Goal: Entertainment & Leisure: Consume media (video, audio)

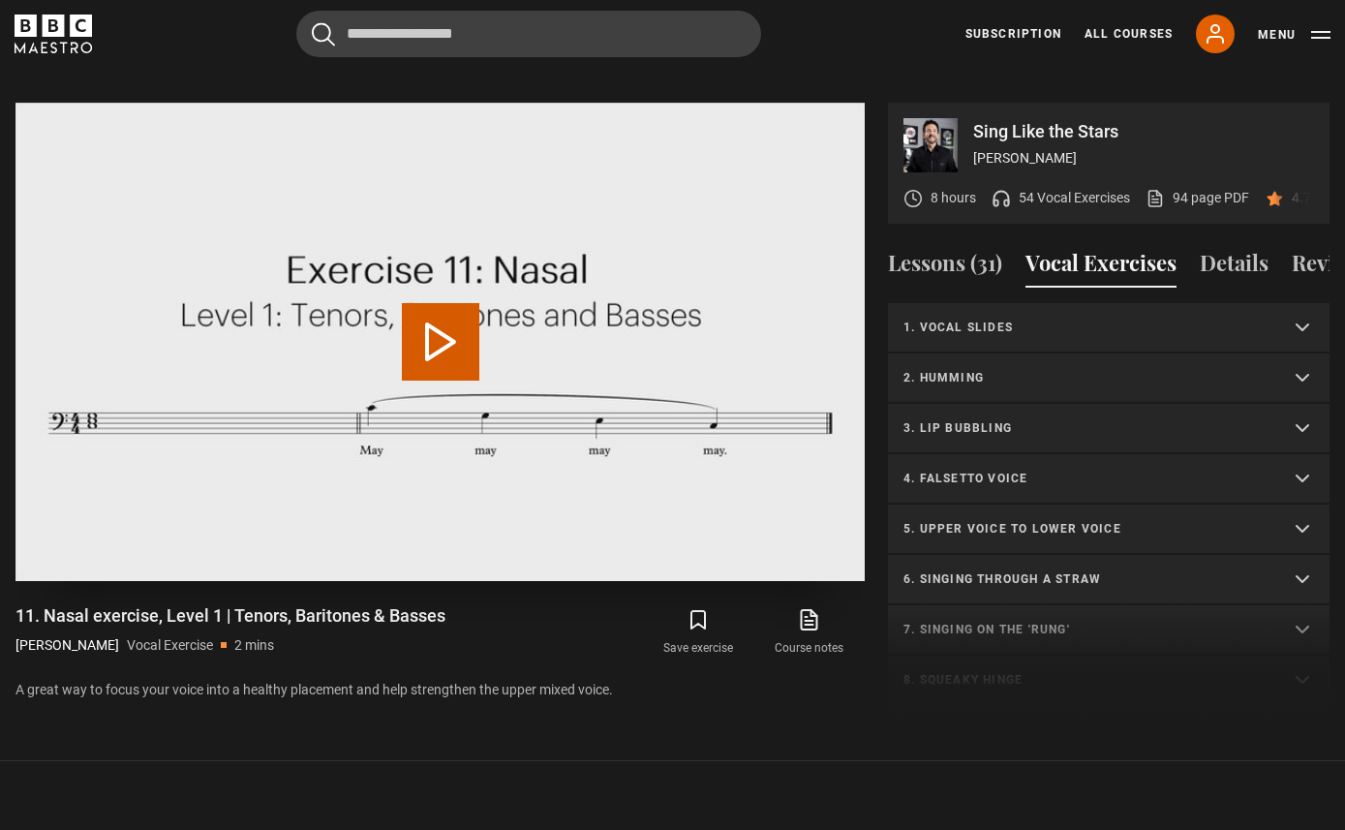
scroll to position [724, 0]
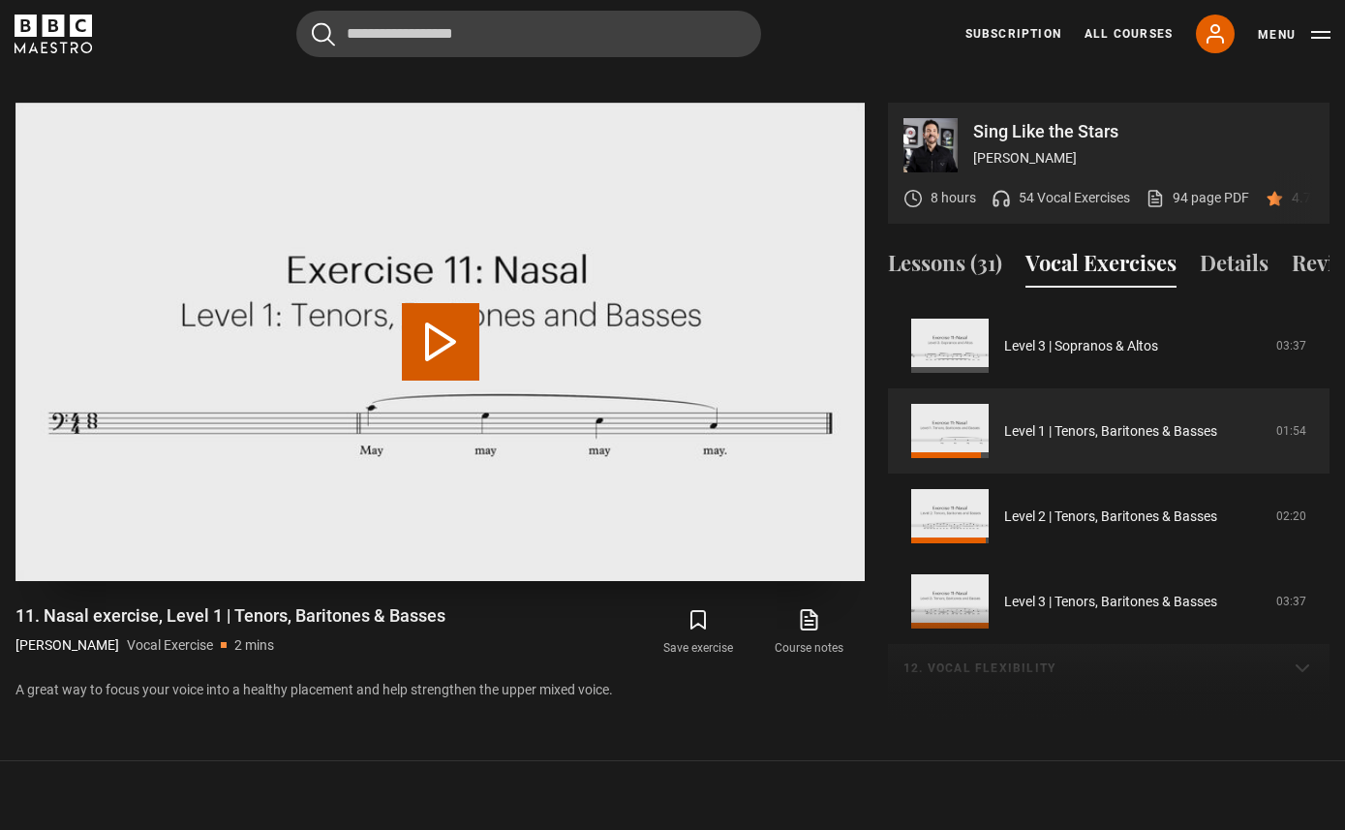
click at [469, 325] on button "Play Video" at bounding box center [440, 341] width 77 height 77
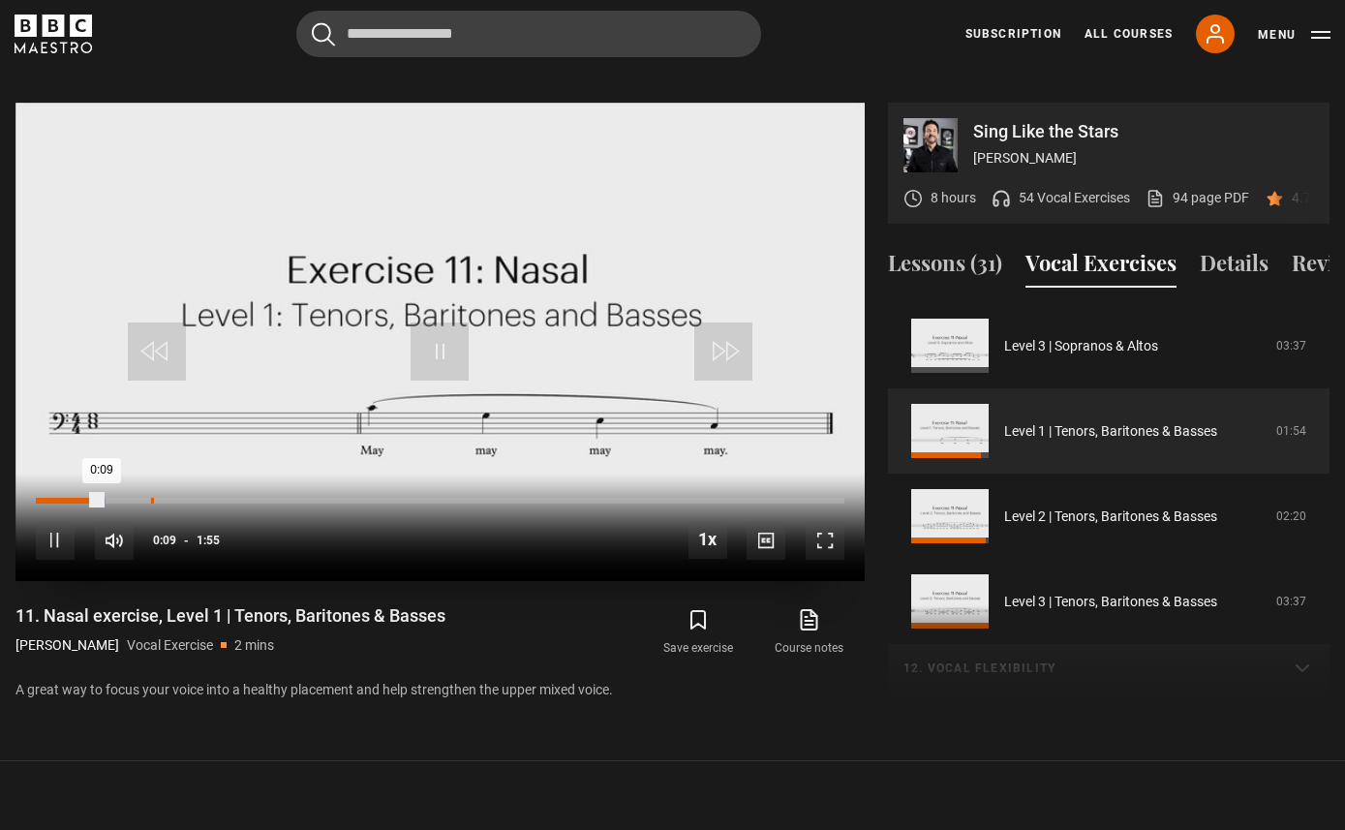
click at [151, 498] on div "Loaded : 8.62% 0:16 0:09" at bounding box center [440, 501] width 809 height 6
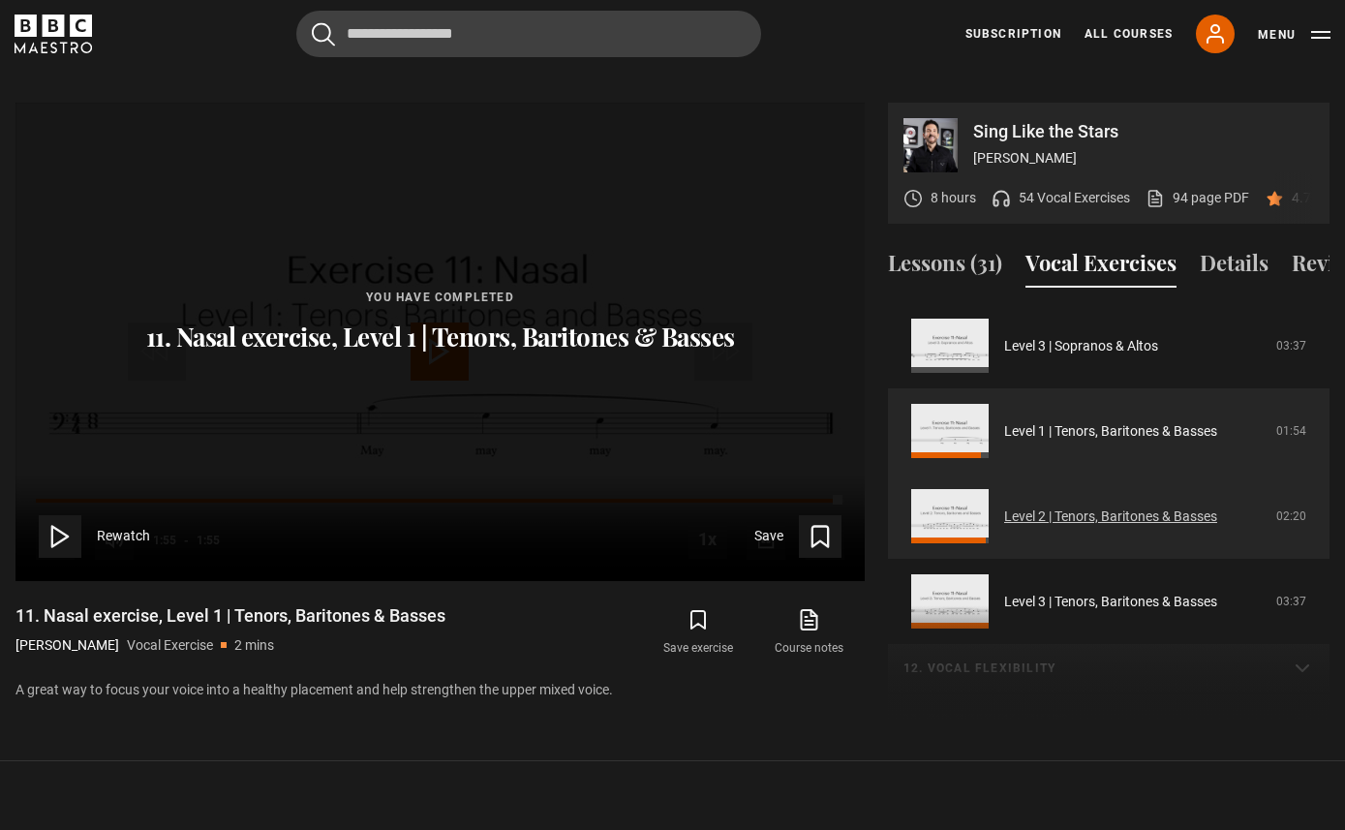
click at [1115, 521] on link "Level 2 | Tenors, Baritones & Basses" at bounding box center [1110, 516] width 213 height 20
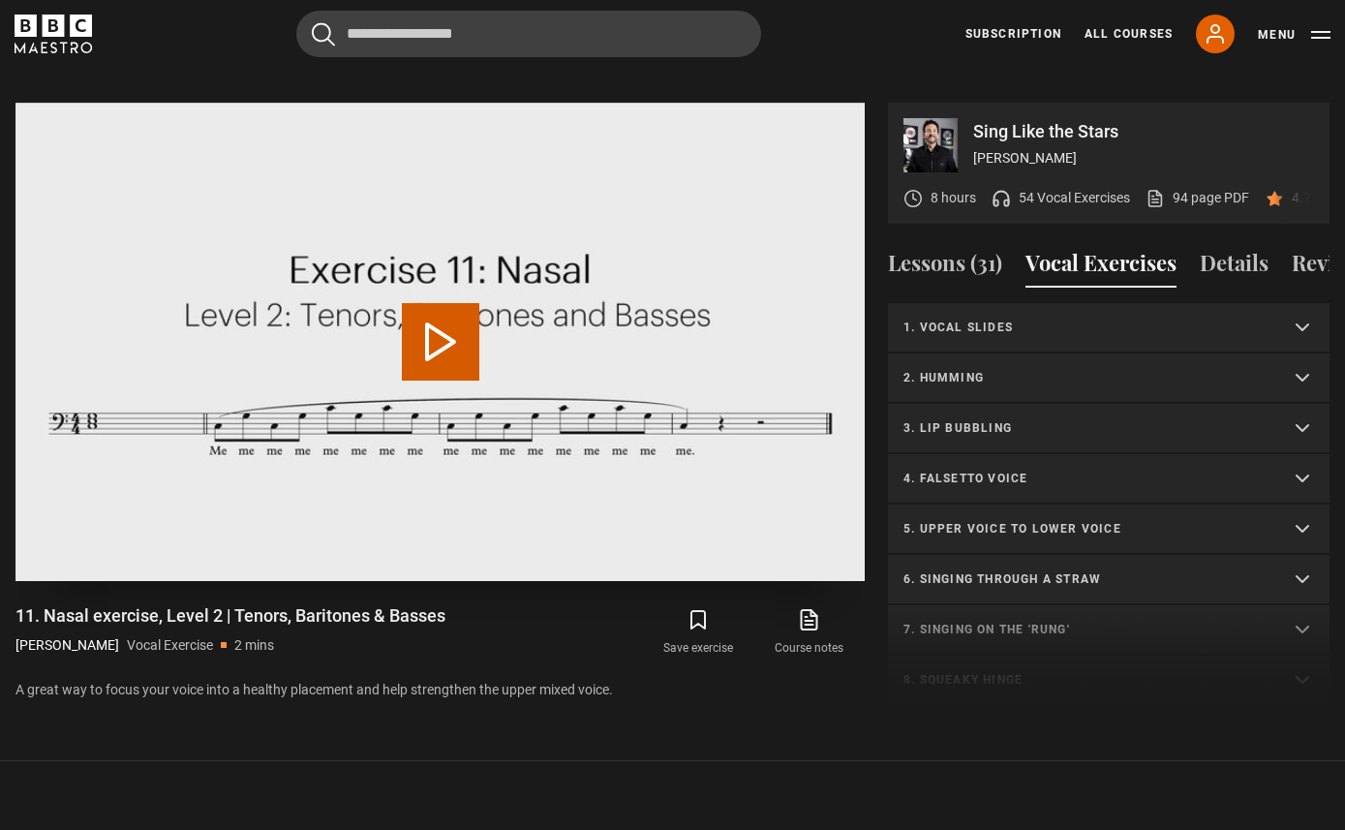
scroll to position [810, 0]
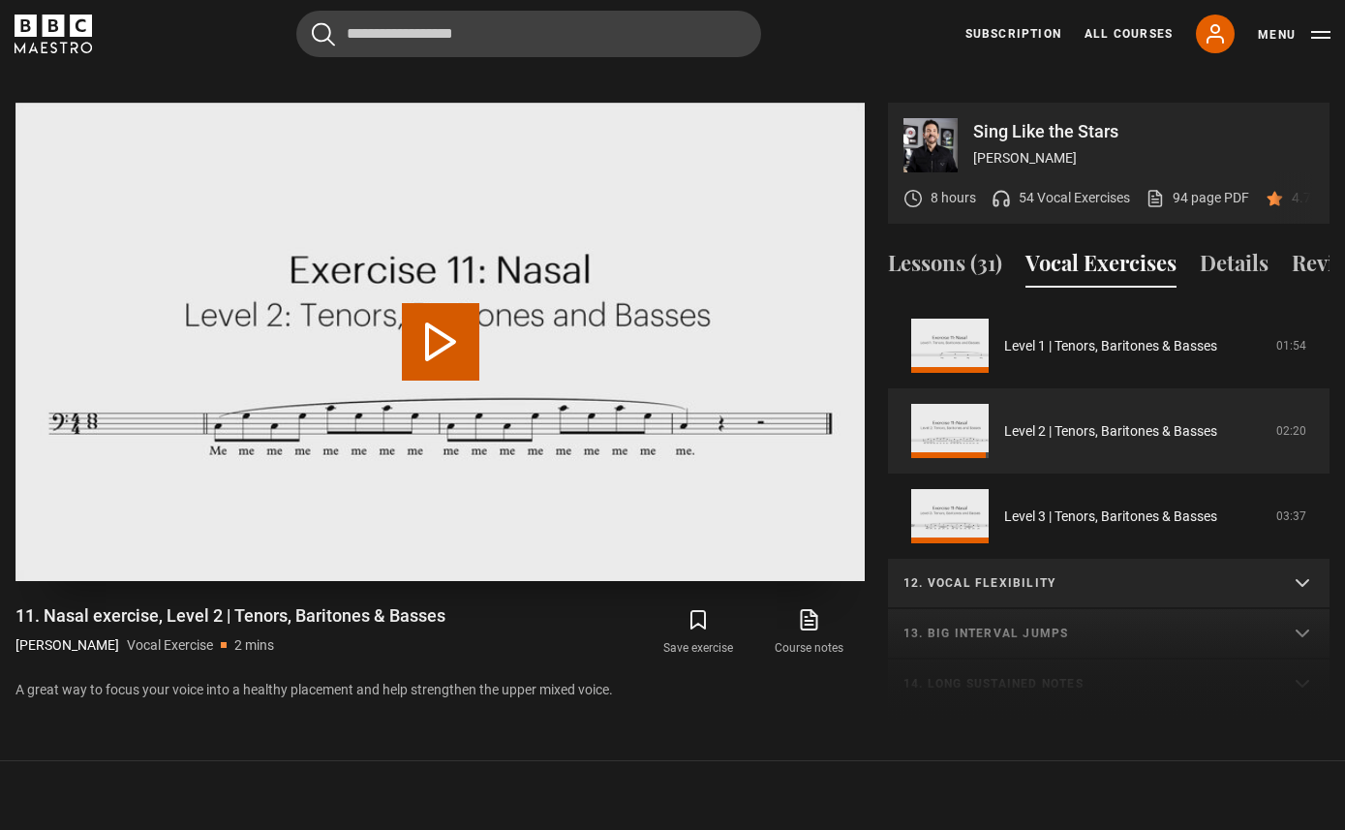
click at [456, 313] on button "Play Video" at bounding box center [440, 341] width 77 height 77
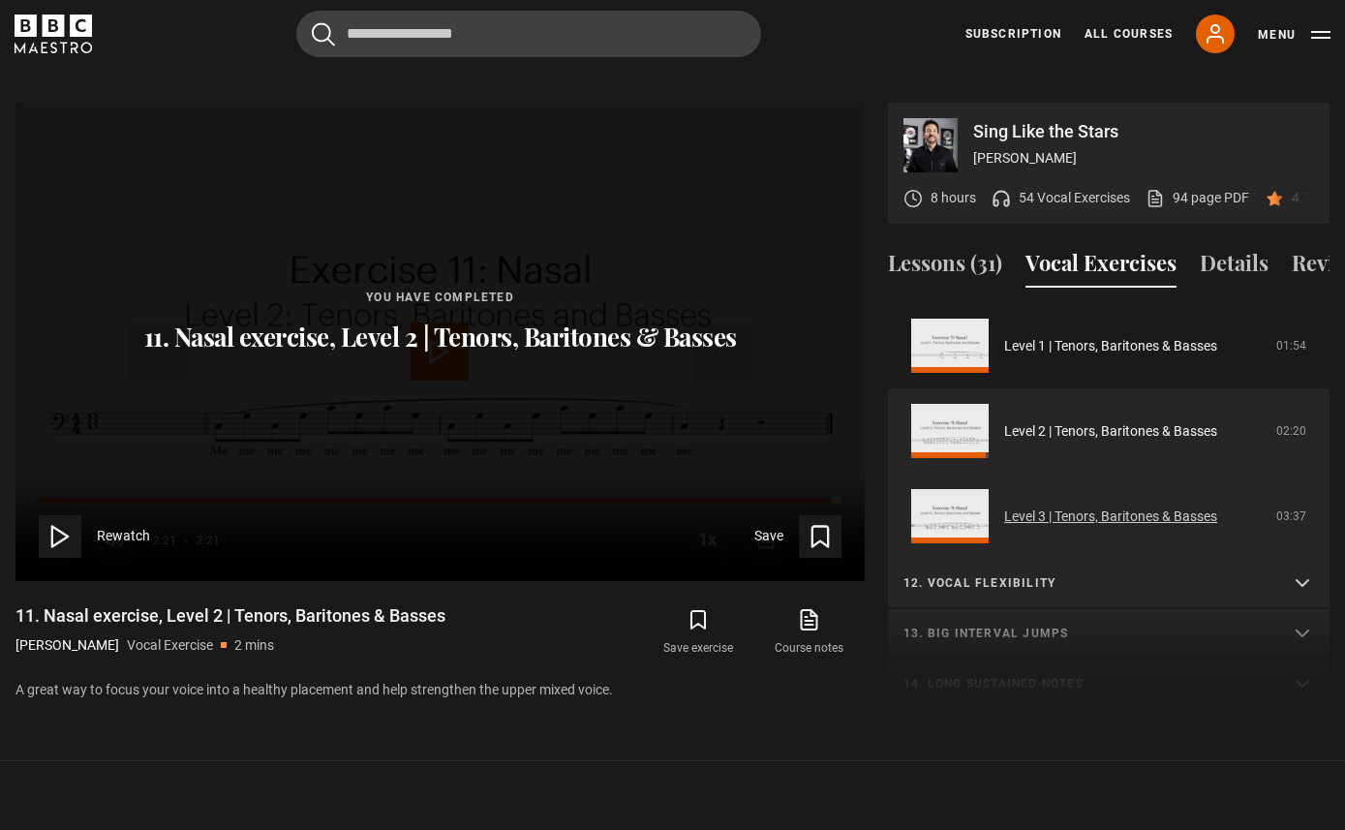
click at [1057, 518] on link "Level 3 | Tenors, Baritones & Basses" at bounding box center [1110, 516] width 213 height 20
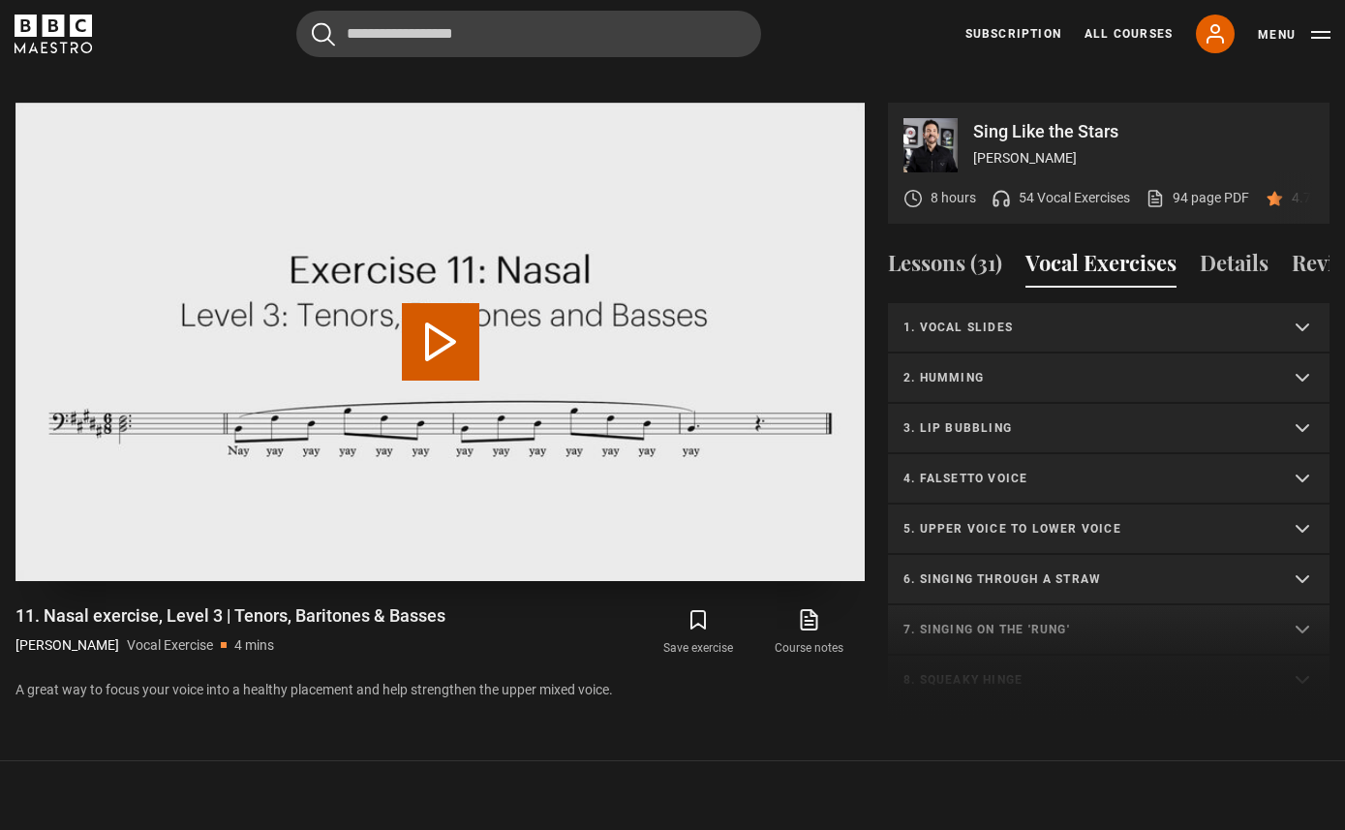
scroll to position [895, 0]
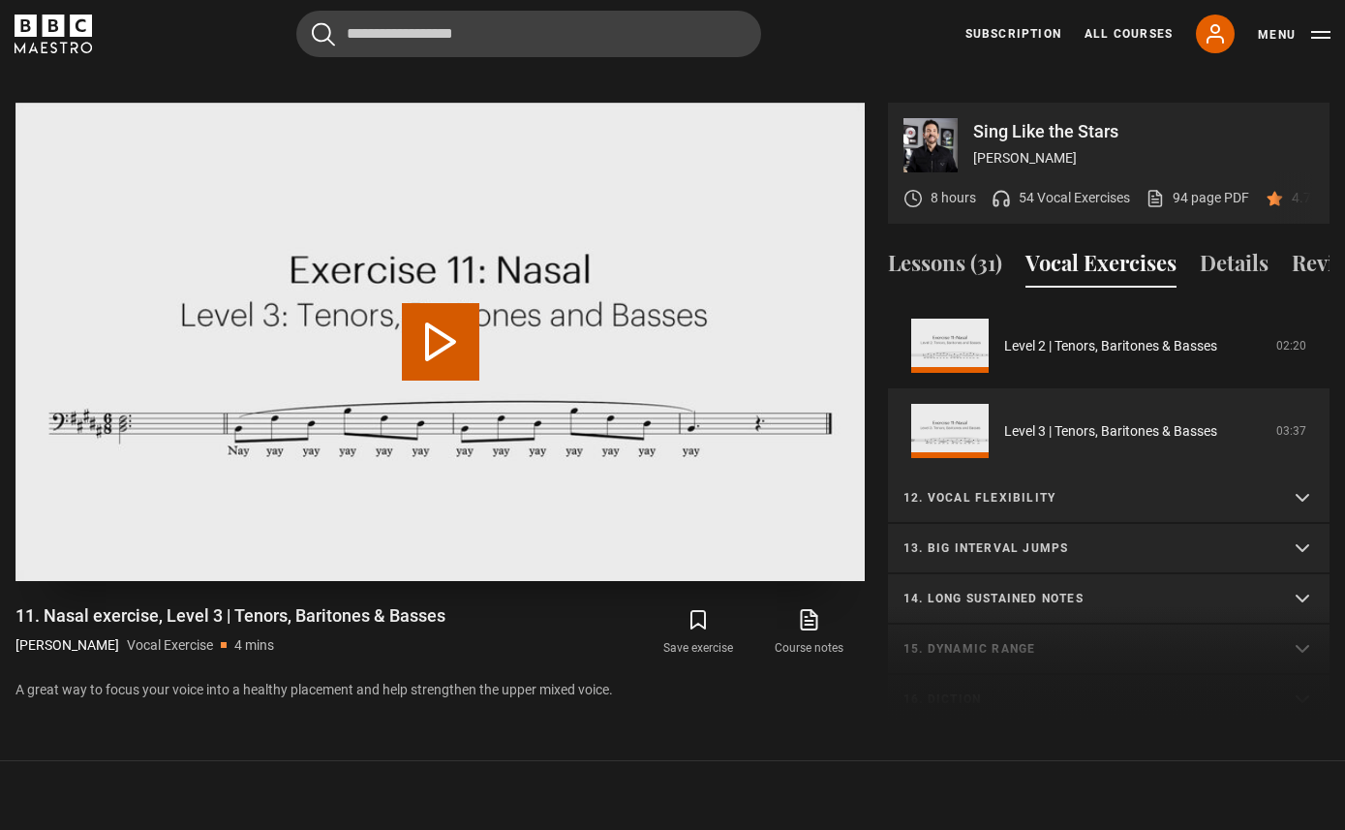
click at [431, 313] on button "Play Video" at bounding box center [440, 341] width 77 height 77
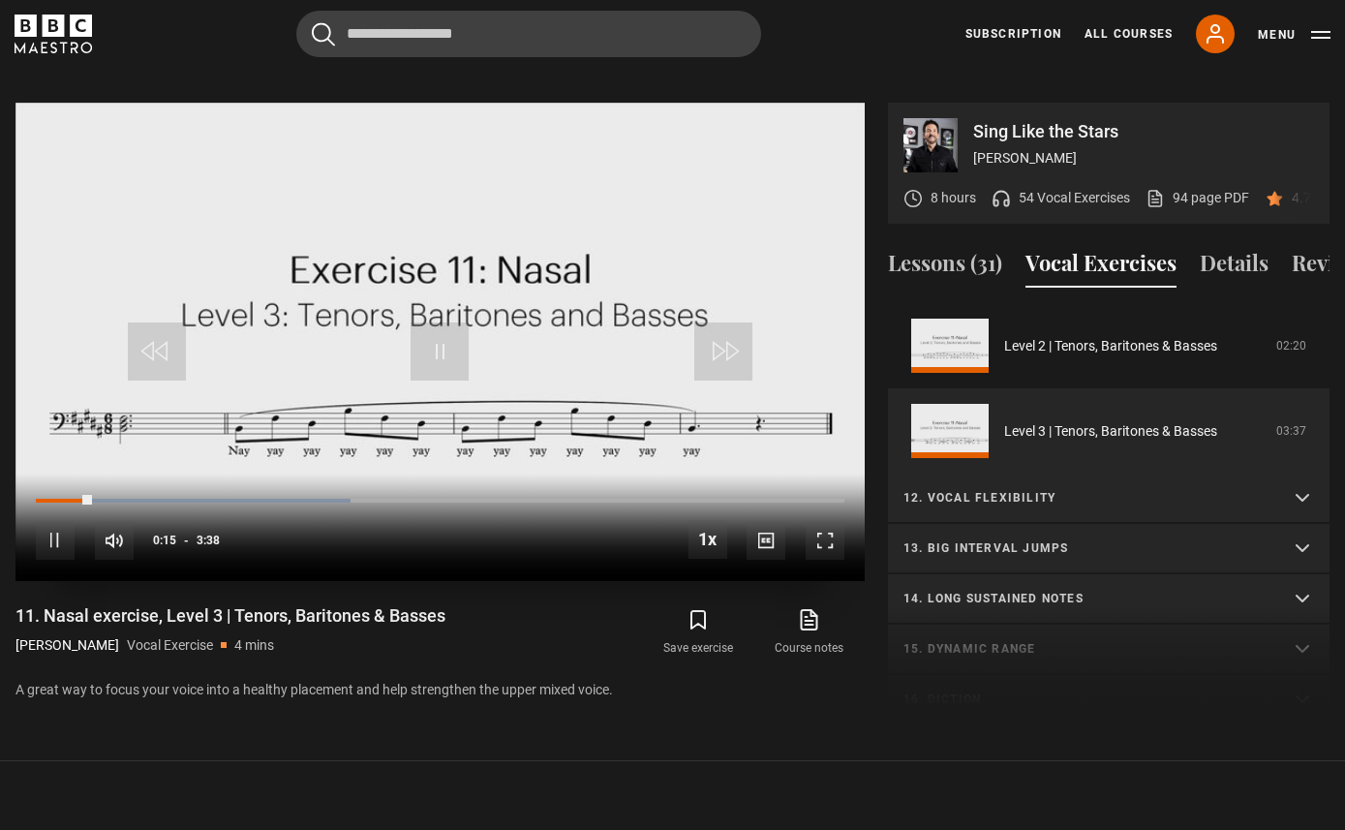
click at [125, 474] on div "10s Skip Back 10 seconds Pause 10s Skip Forward 10 seconds Loaded : 38.95% 0:14…" at bounding box center [439, 527] width 849 height 107
click at [124, 478] on div "10s Skip Back 10 seconds Pause 10s Skip Forward 10 seconds Loaded : 38.95% 0:24…" at bounding box center [439, 527] width 849 height 107
click at [126, 498] on div "Loaded : 38.95% 0:24 0:16" at bounding box center [440, 501] width 809 height 6
click at [203, 498] on div "Loaded : 99.94% 0:45 0:37" at bounding box center [440, 501] width 809 height 6
click at [60, 521] on span "Video Player" at bounding box center [55, 540] width 39 height 39
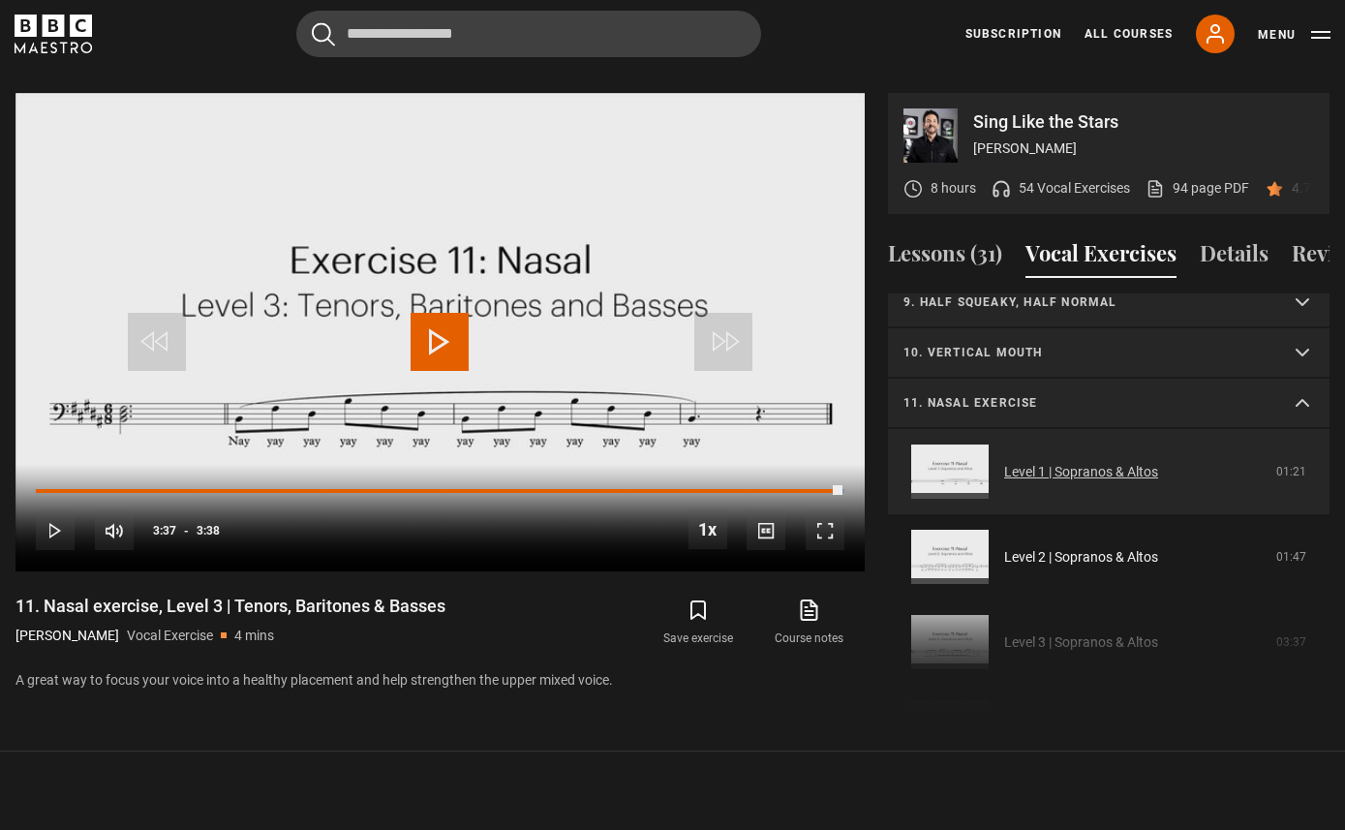
scroll to position [390, 0]
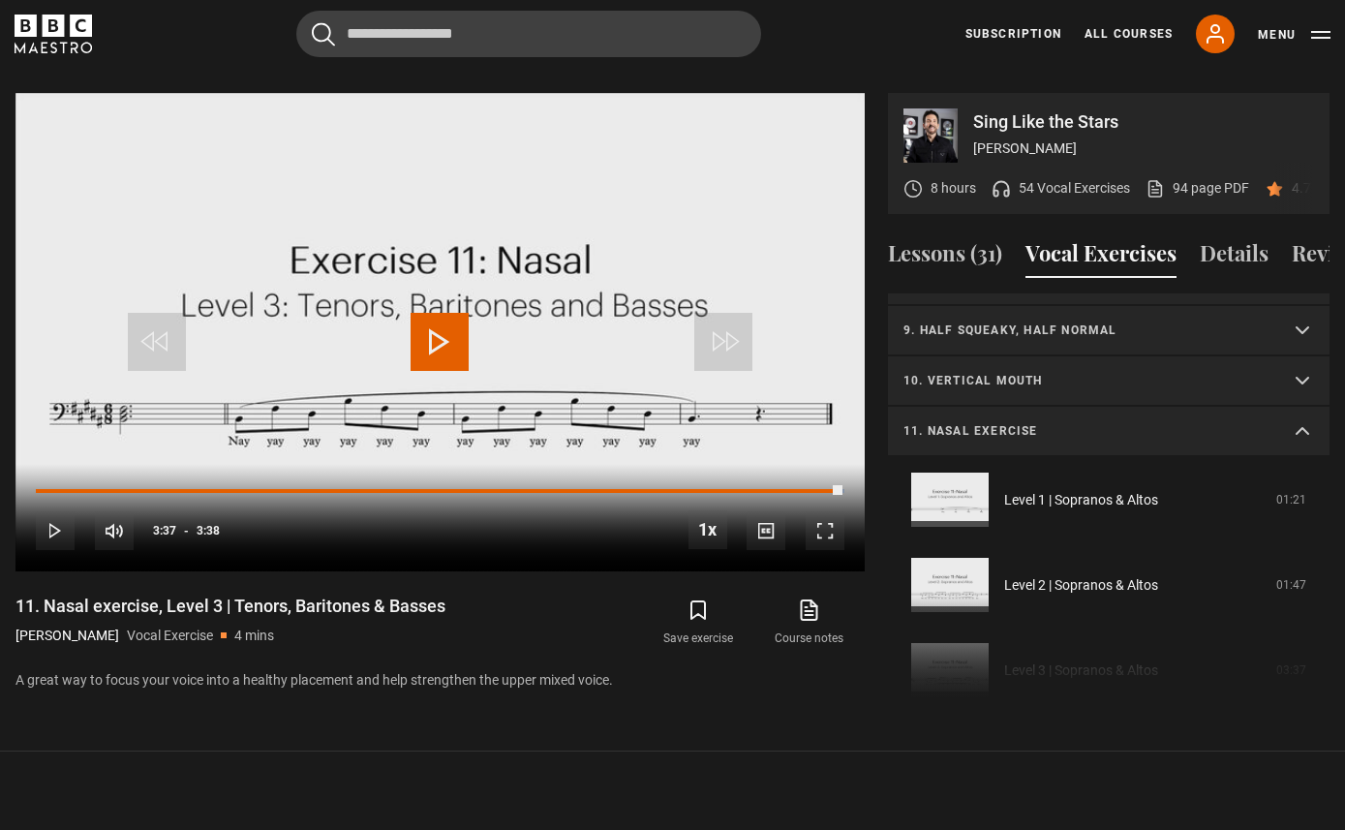
click at [1292, 433] on summary "11. Nasal exercise" at bounding box center [1109, 432] width 442 height 50
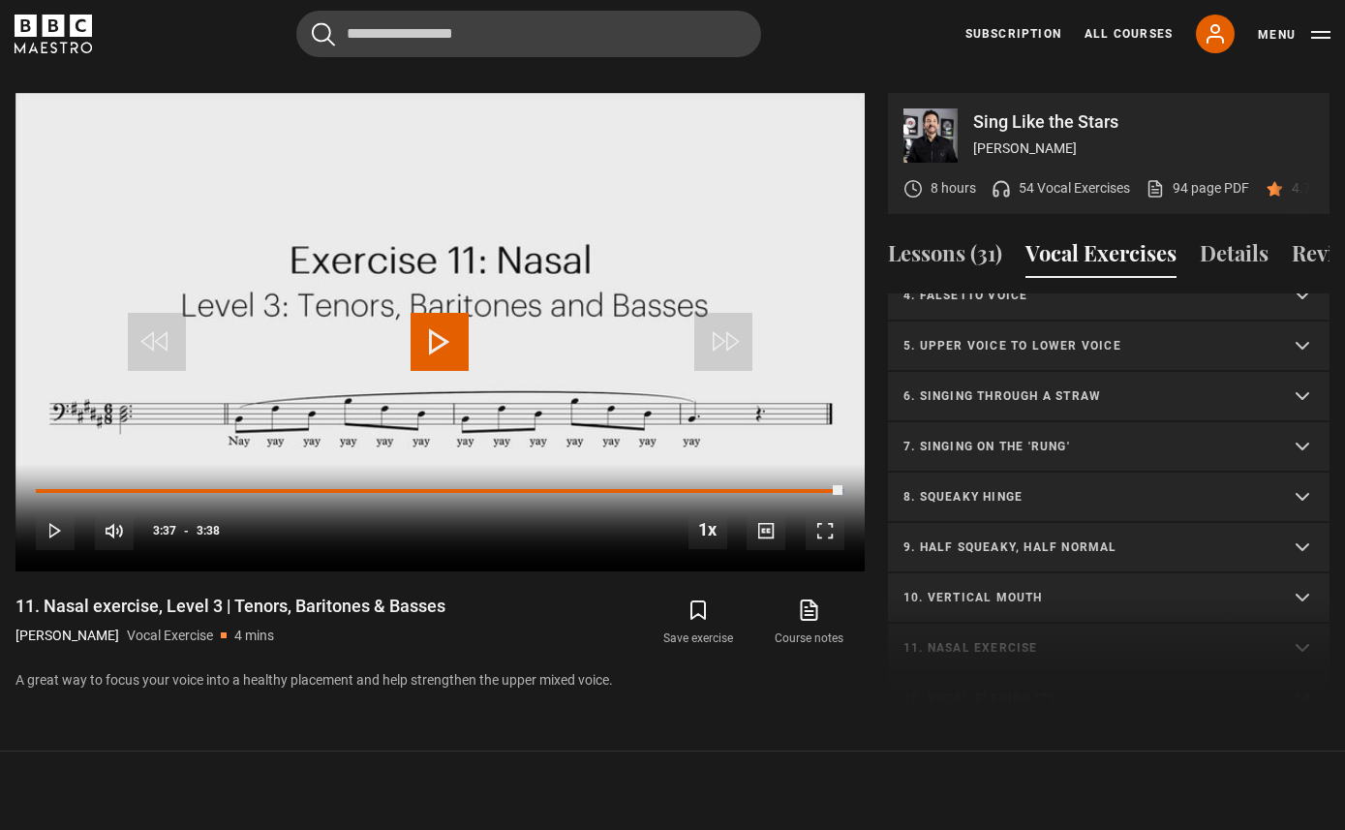
scroll to position [104, 0]
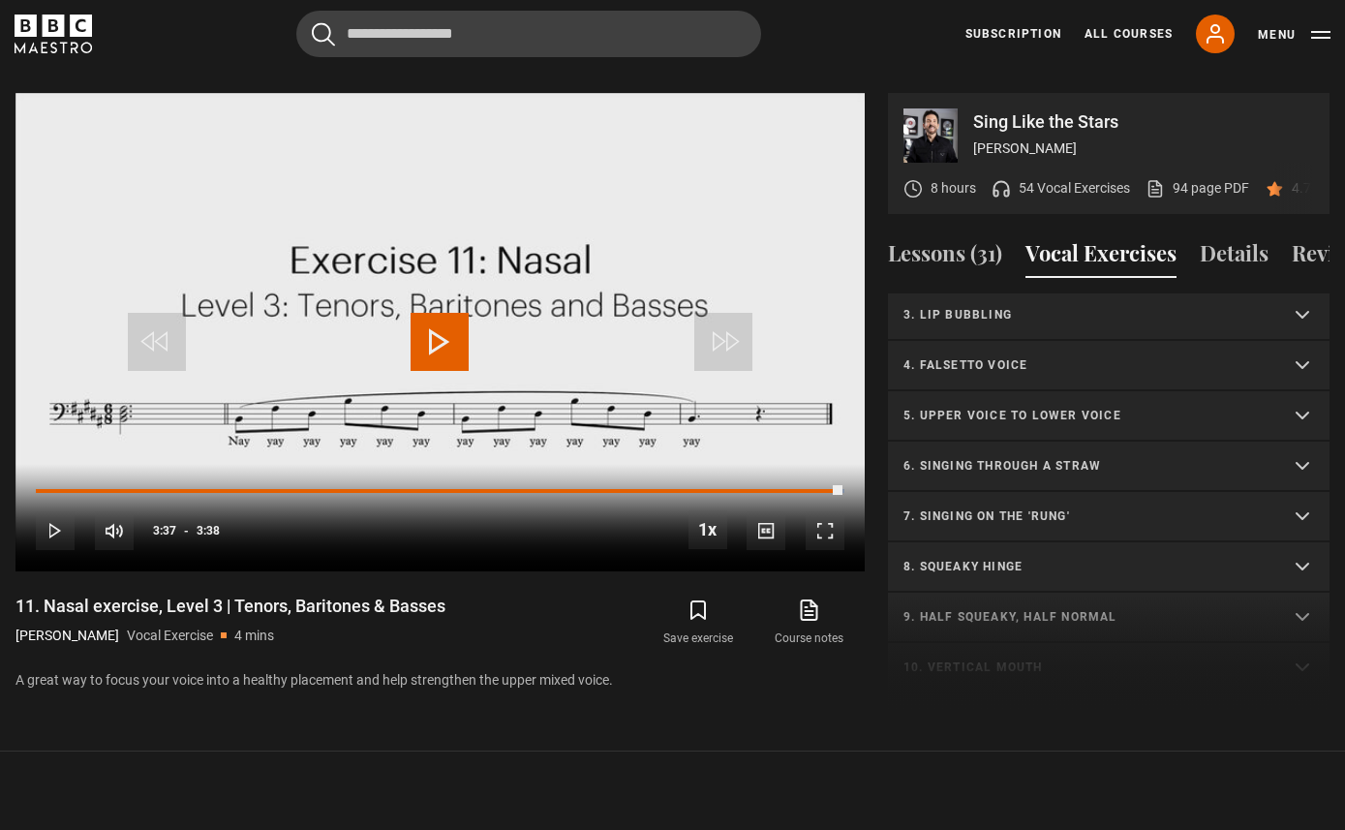
click at [1287, 415] on summary "5. Upper voice to lower voice" at bounding box center [1109, 416] width 442 height 50
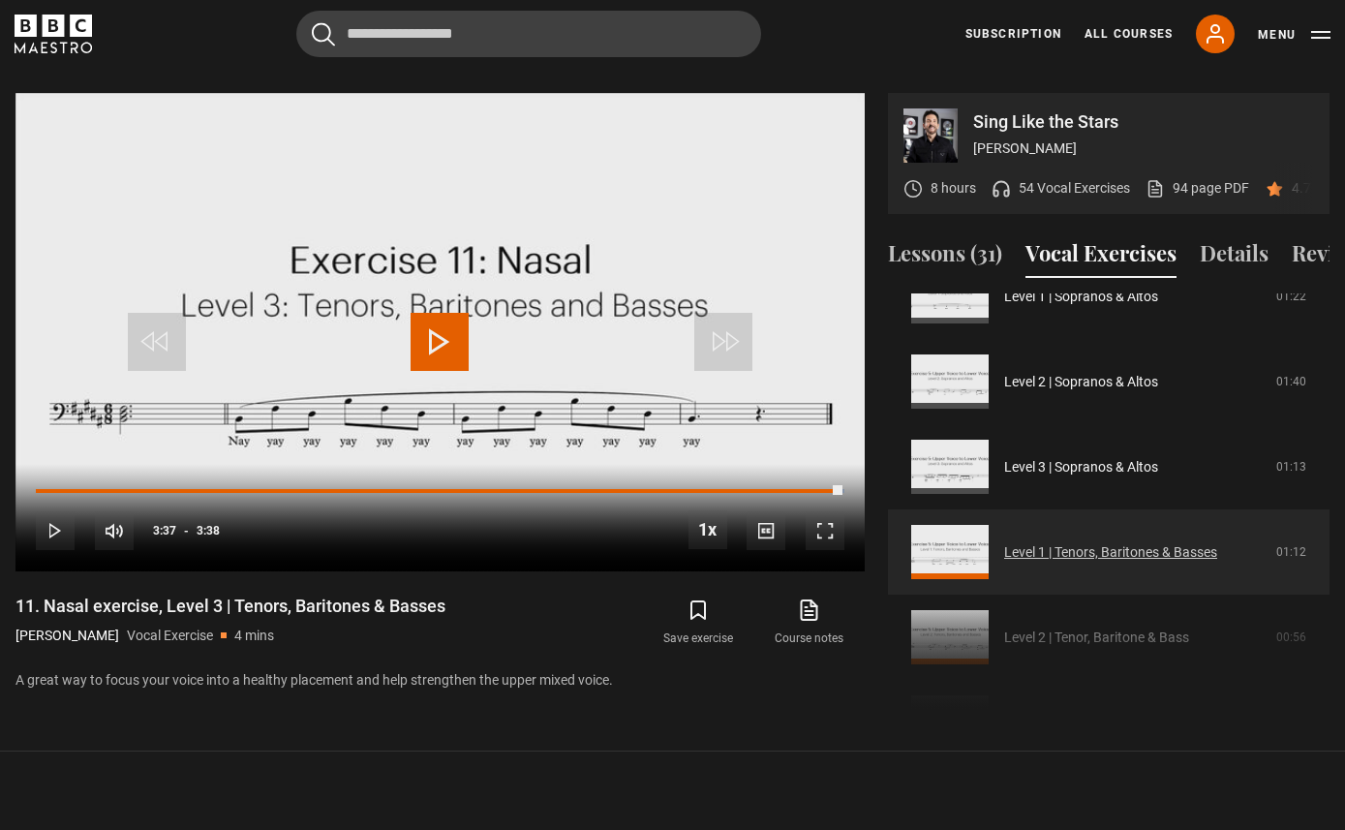
scroll to position [422, 0]
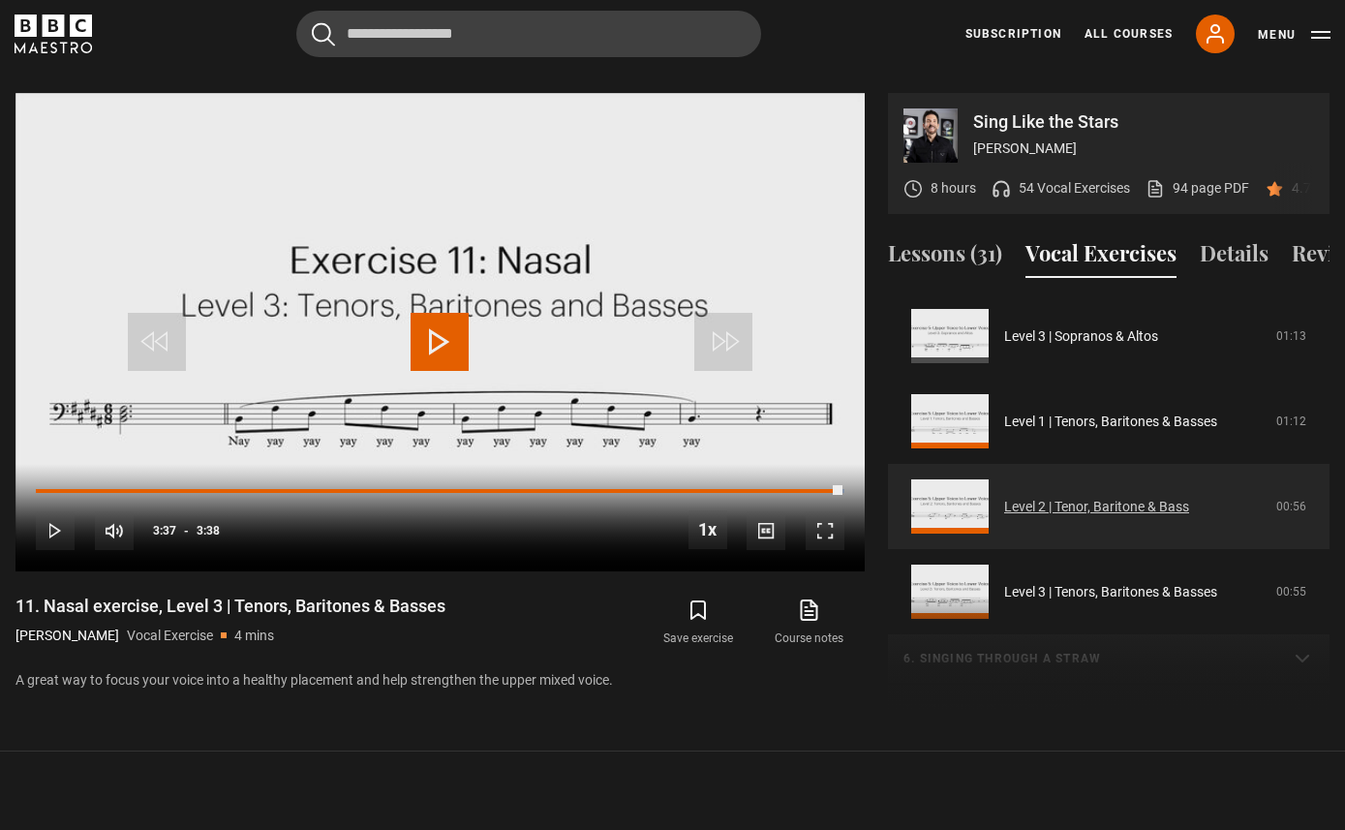
click at [1111, 510] on link "Level 2 | Tenor, Baritone & Bass" at bounding box center [1096, 507] width 185 height 20
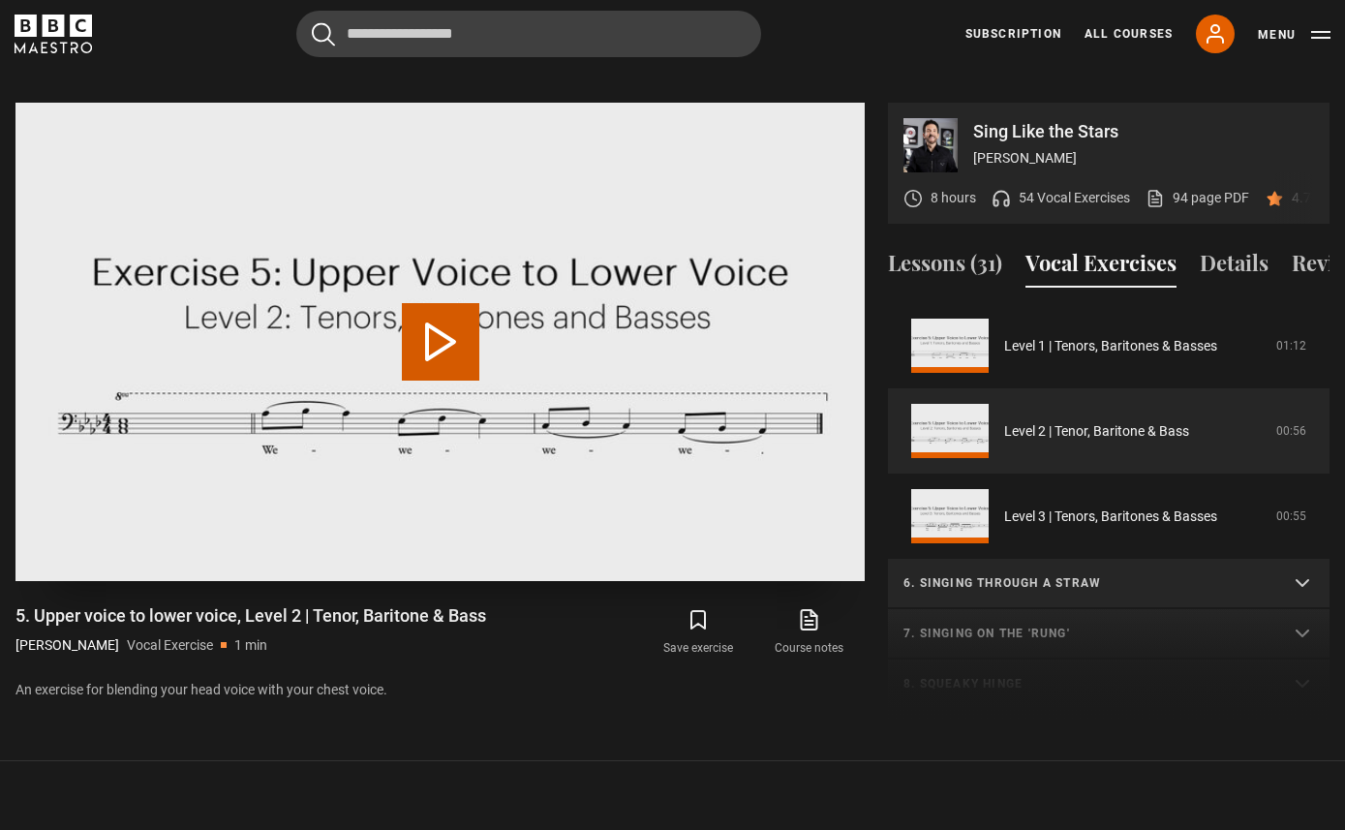
click at [424, 318] on button "Play Video" at bounding box center [440, 341] width 77 height 77
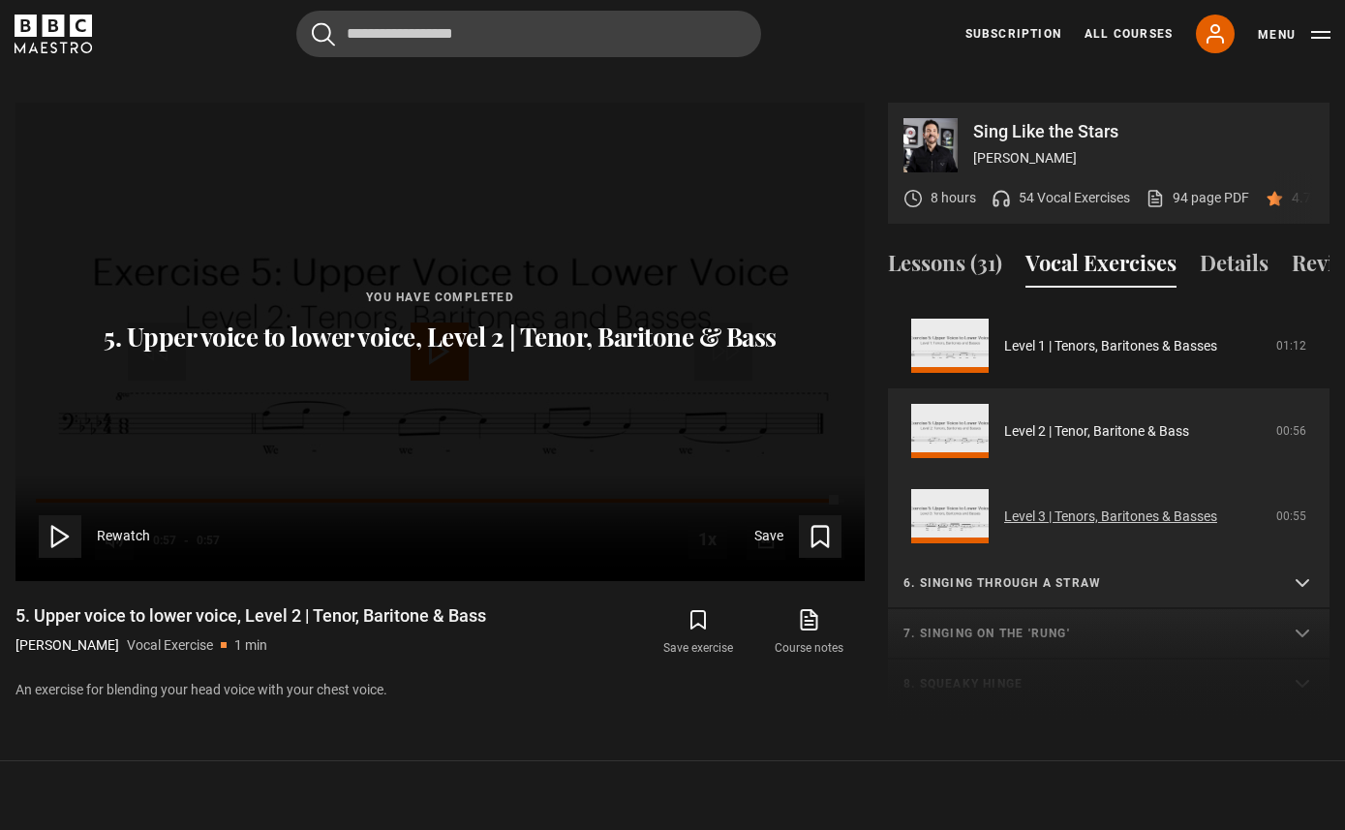
click at [1173, 512] on link "Level 3 | Tenors, Baritones & Basses" at bounding box center [1110, 516] width 213 height 20
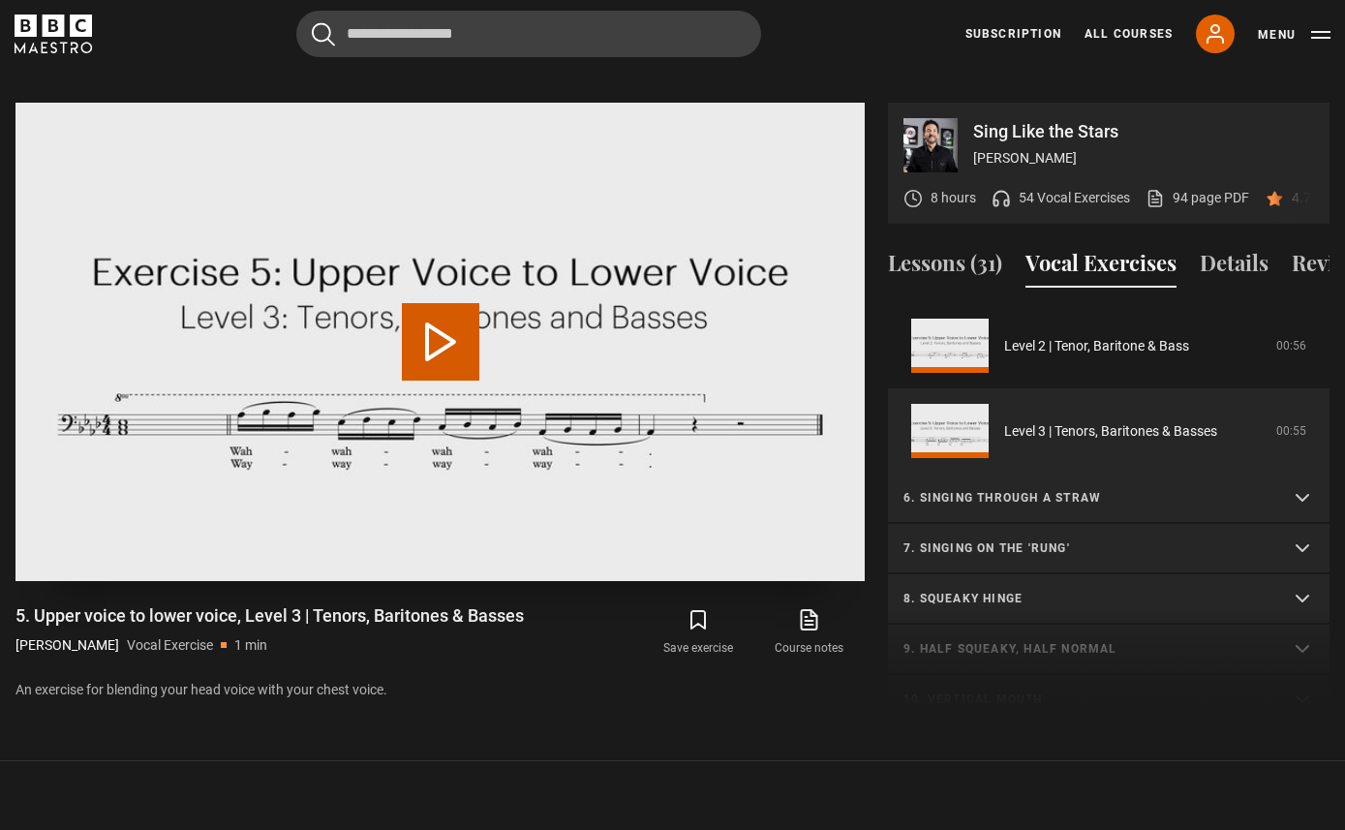
click at [474, 316] on button "Play Video" at bounding box center [440, 341] width 77 height 77
